Goal: Task Accomplishment & Management: Manage account settings

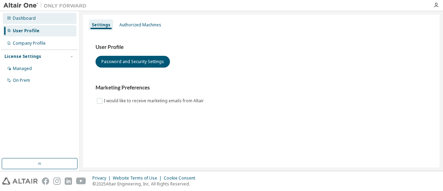
click at [28, 18] on div "Dashboard" at bounding box center [24, 19] width 23 height 6
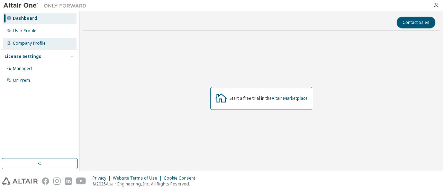
click at [62, 44] on div "Company Profile" at bounding box center [40, 43] width 74 height 11
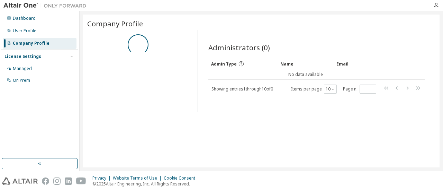
click at [62, 44] on div "Company Profile" at bounding box center [40, 43] width 74 height 11
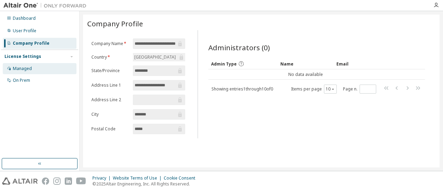
click at [52, 68] on div "Managed" at bounding box center [40, 68] width 74 height 11
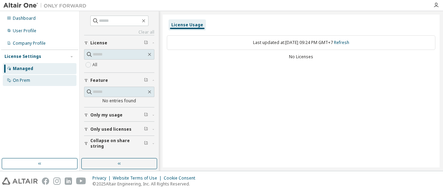
click at [49, 78] on div "On Prem" at bounding box center [40, 80] width 74 height 11
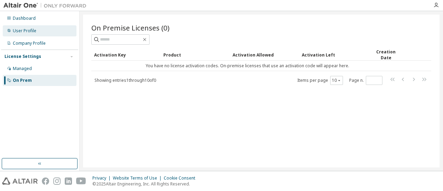
click at [45, 35] on div "User Profile" at bounding box center [40, 30] width 74 height 11
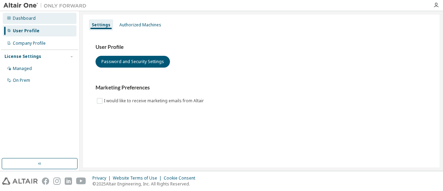
click at [33, 20] on div "Dashboard" at bounding box center [24, 19] width 23 height 6
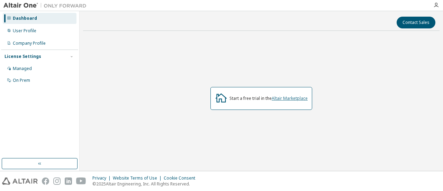
click at [285, 98] on link "Altair Marketplace" at bounding box center [290, 98] width 36 height 6
click at [59, 30] on div "User Profile" at bounding box center [40, 30] width 74 height 11
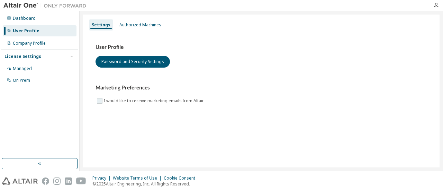
click at [109, 100] on label "I would like to receive marketing emails from Altair" at bounding box center [154, 101] width 101 height 8
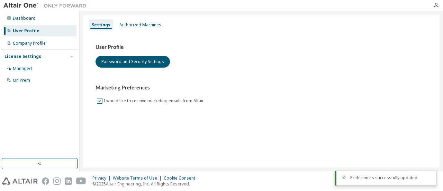
click at [109, 100] on label "I would like to receive marketing emails from Altair" at bounding box center [154, 101] width 101 height 8
click at [22, 44] on div "Company Profile" at bounding box center [29, 44] width 33 height 6
